Goal: Task Accomplishment & Management: Manage account settings

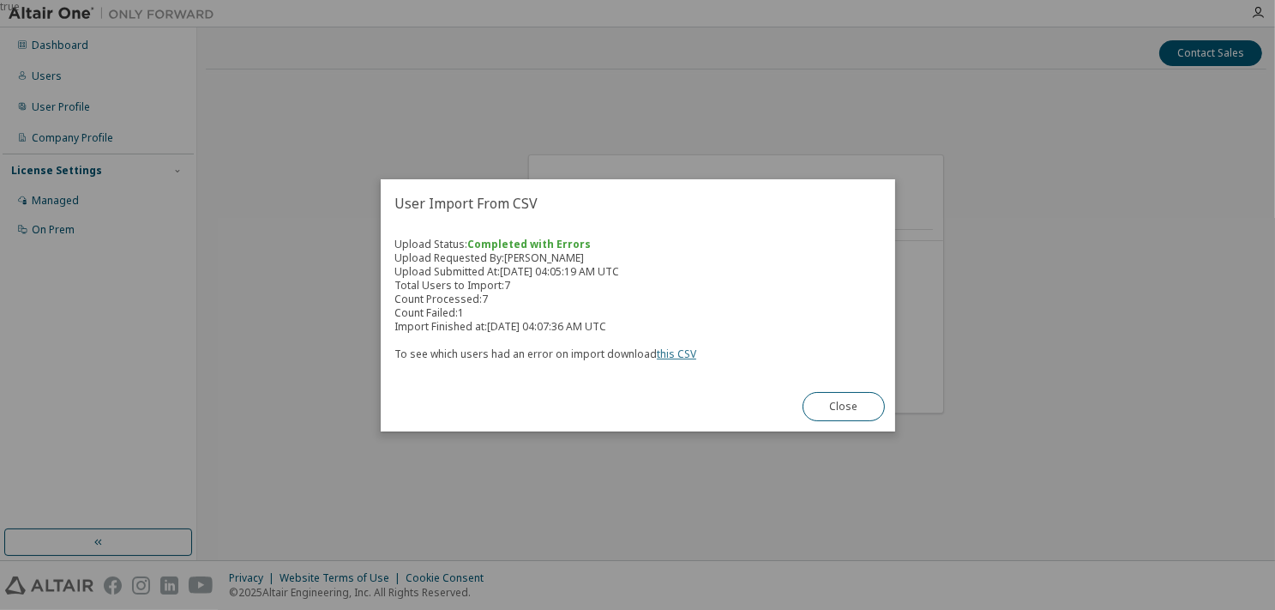
click at [670, 356] on link "this CSV" at bounding box center [676, 354] width 39 height 15
click at [860, 401] on button "Close" at bounding box center [844, 406] width 82 height 29
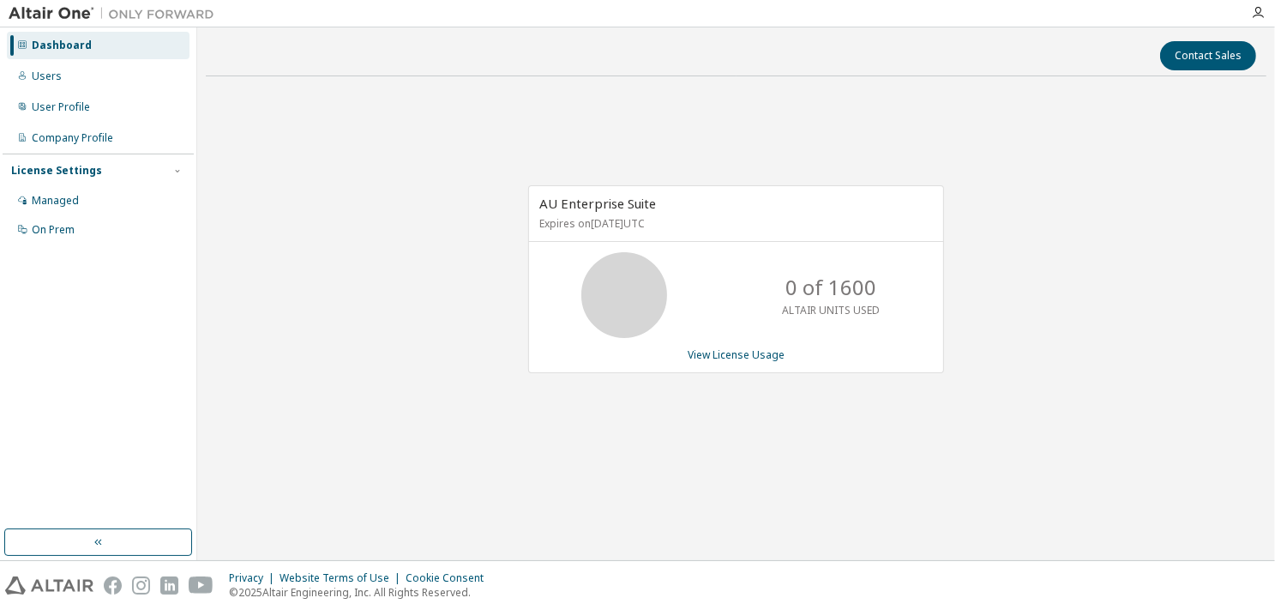
click at [1084, 331] on div "AU Enterprise Suite Expires on February 27, 2026 UTC 0 of 1600 ALTAIR UNITS USE…" at bounding box center [736, 288] width 1061 height 396
click at [41, 73] on div "Users" at bounding box center [47, 76] width 30 height 14
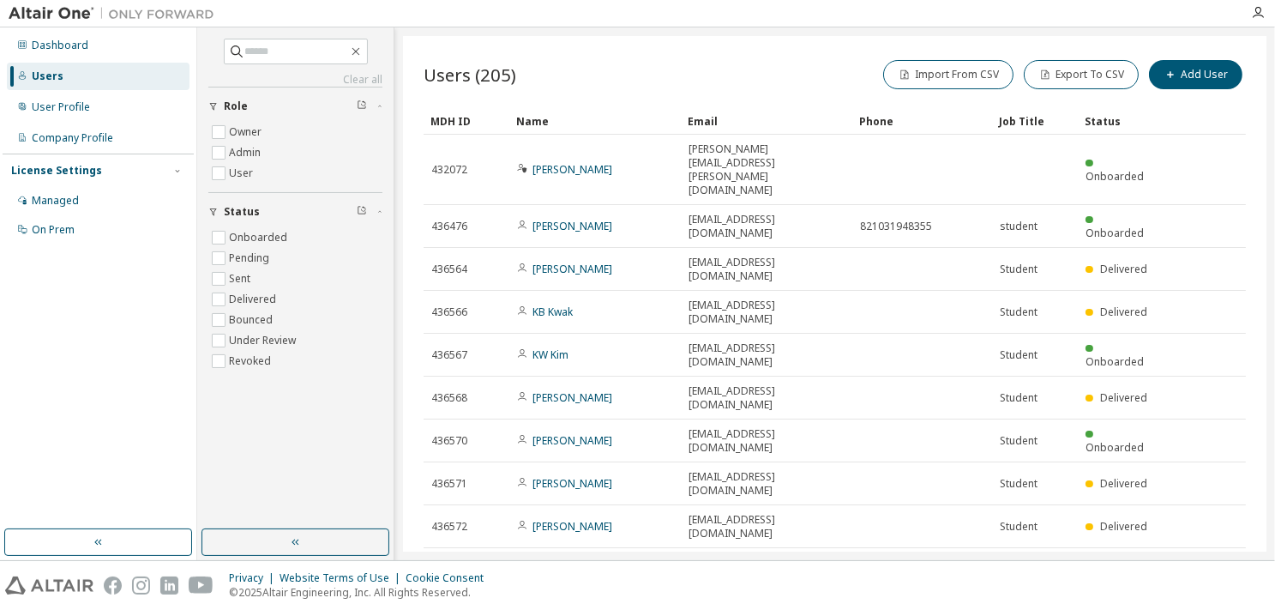
click at [1017, 609] on icon "button" at bounding box center [1018, 614] width 10 height 10
click at [1029, 557] on div "100" at bounding box center [1065, 554] width 137 height 21
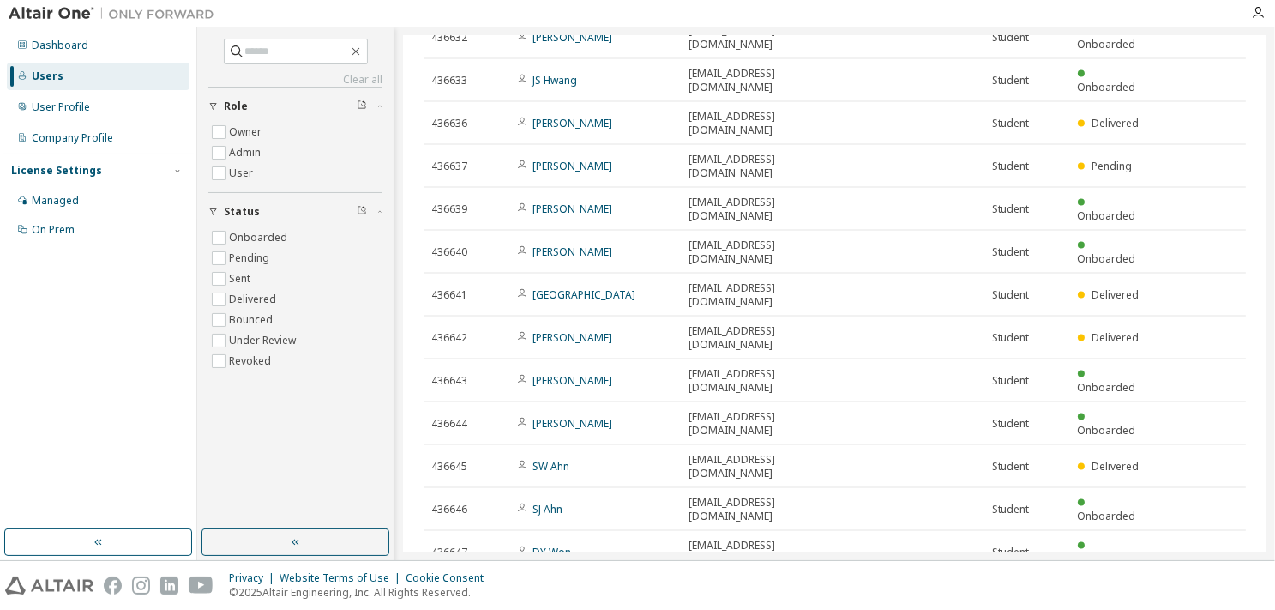
scroll to position [2577, 0]
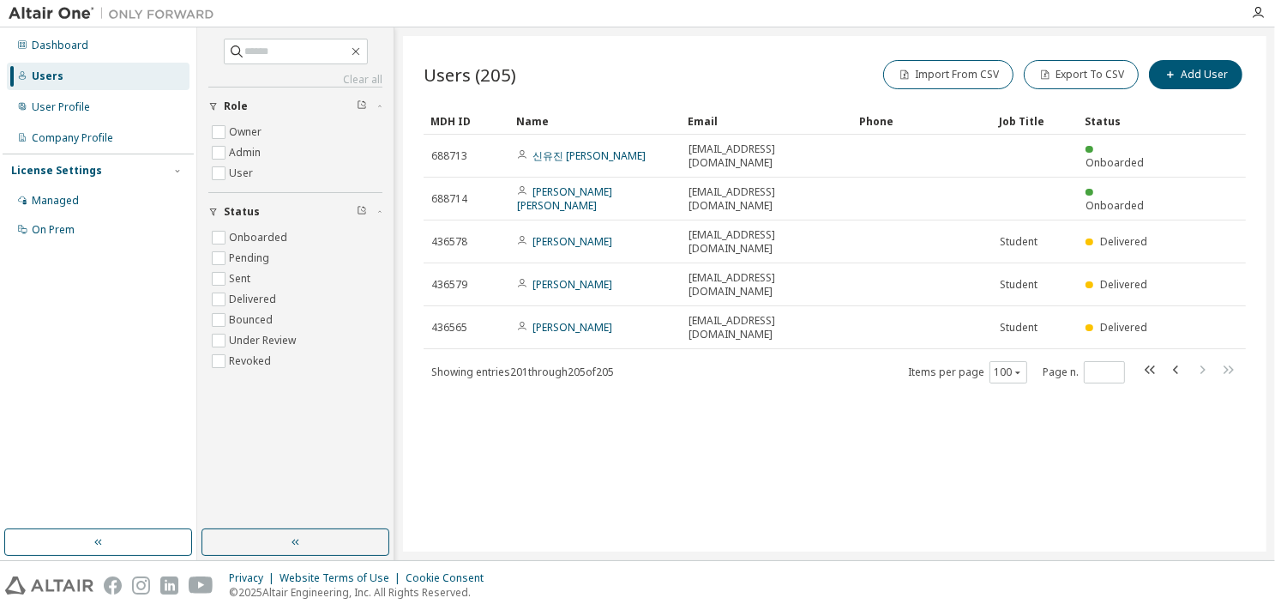
scroll to position [0, 0]
click at [1177, 365] on icon "button" at bounding box center [1175, 369] width 5 height 9
type input "*"
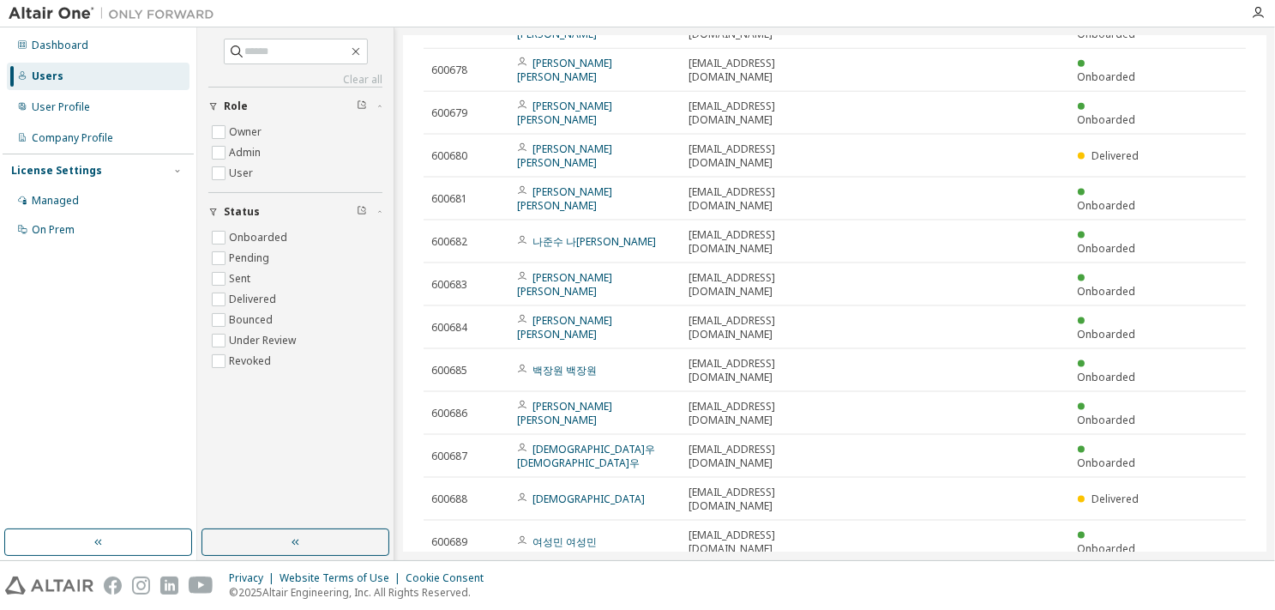
scroll to position [2573, 0]
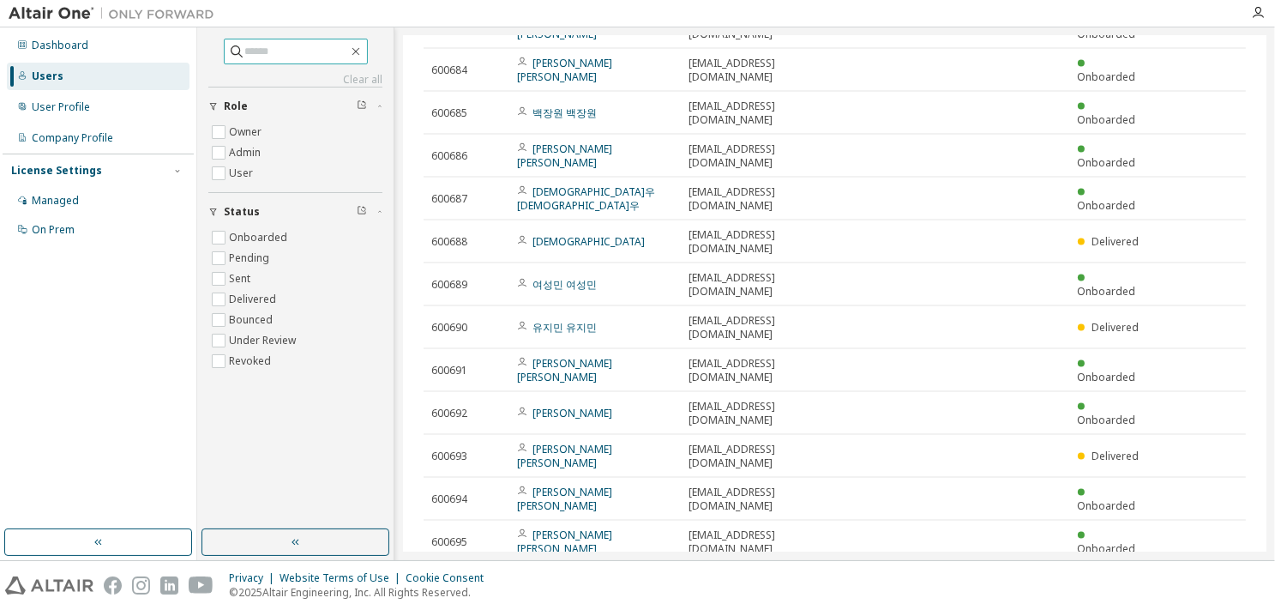
click at [286, 49] on input "text" at bounding box center [296, 51] width 103 height 17
paste input "**********"
type input "**********"
type input "*"
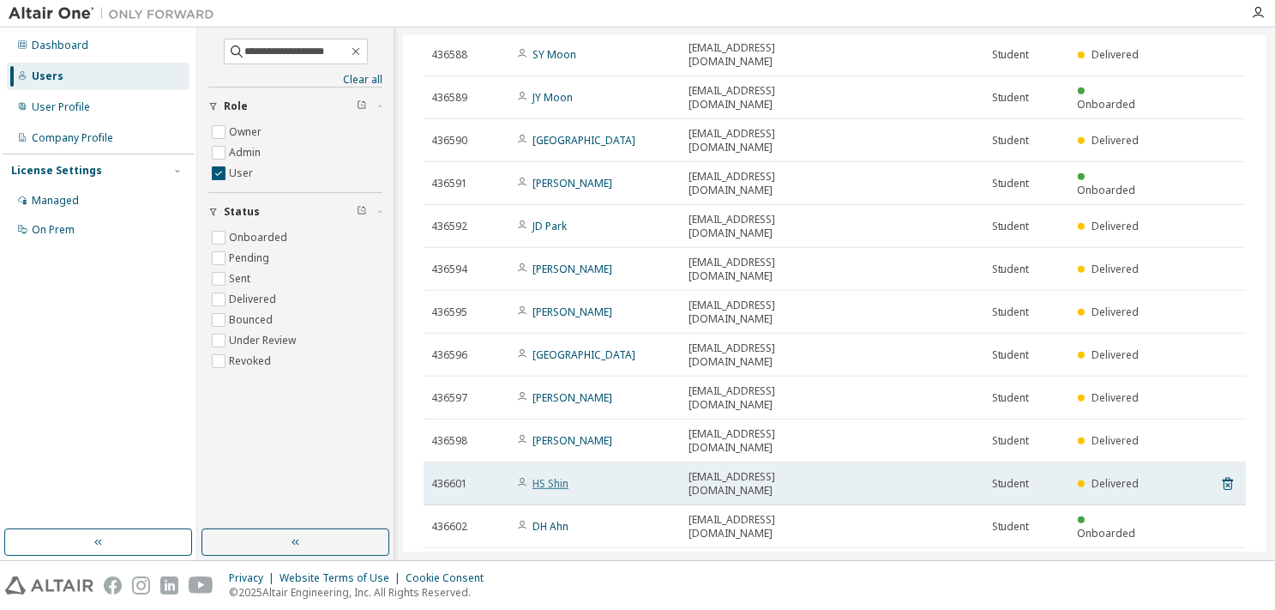
scroll to position [772, 0]
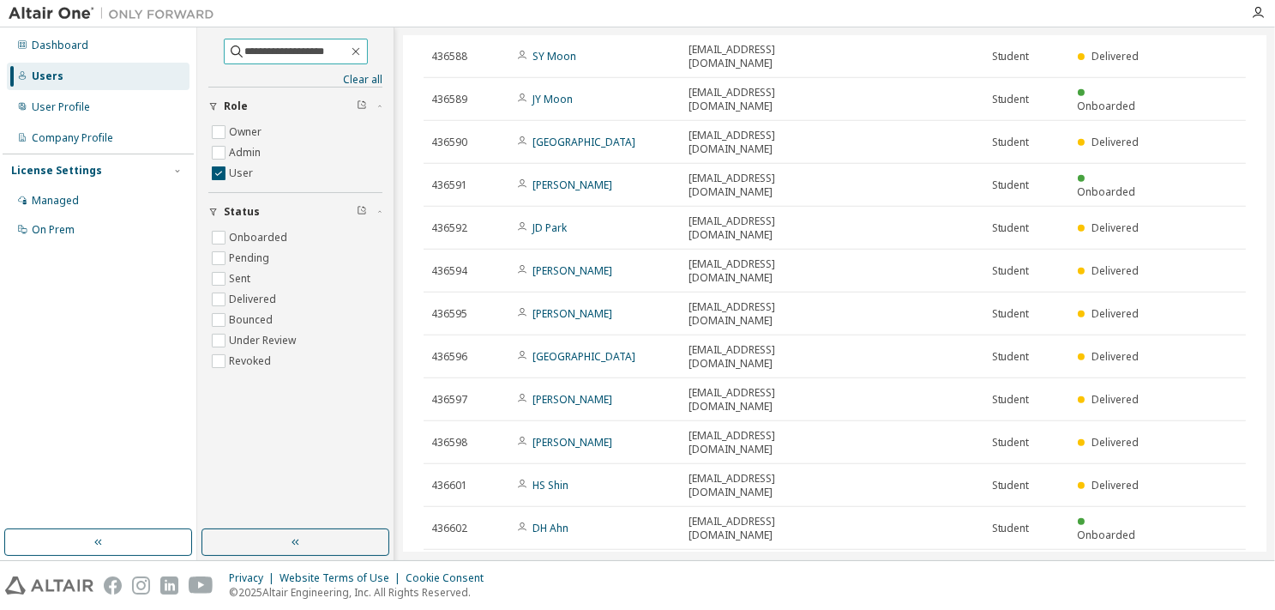
click at [347, 51] on input "**********" at bounding box center [296, 51] width 103 height 17
